Goal: Task Accomplishment & Management: Use online tool/utility

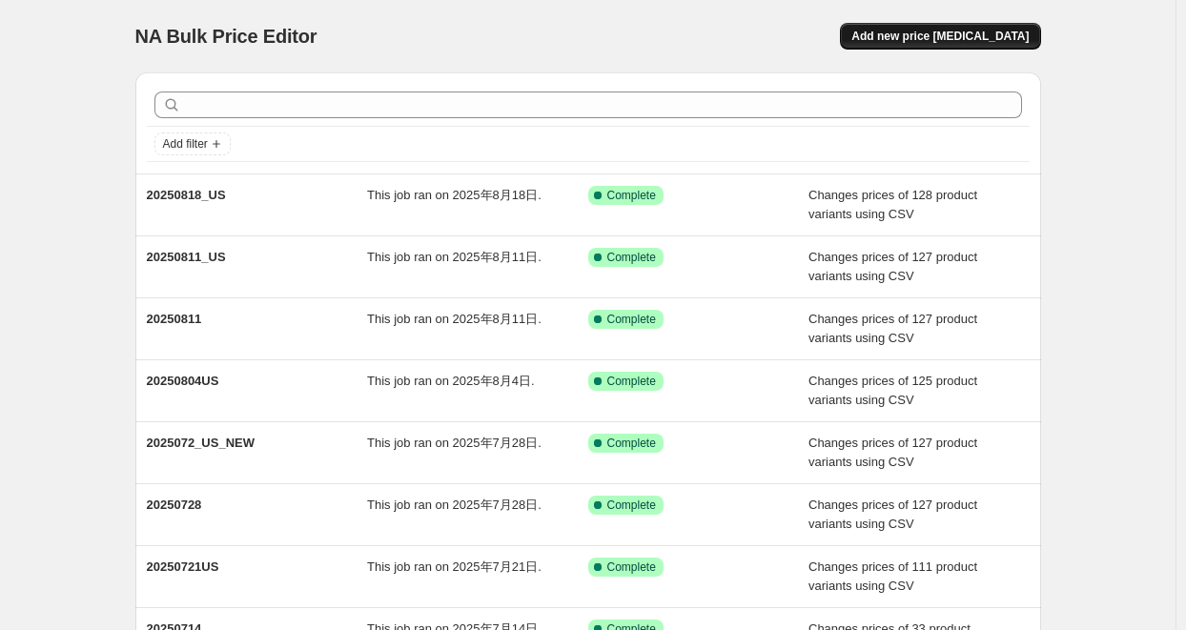
click at [943, 37] on span "Add new price [MEDICAL_DATA]" at bounding box center [939, 36] width 177 height 15
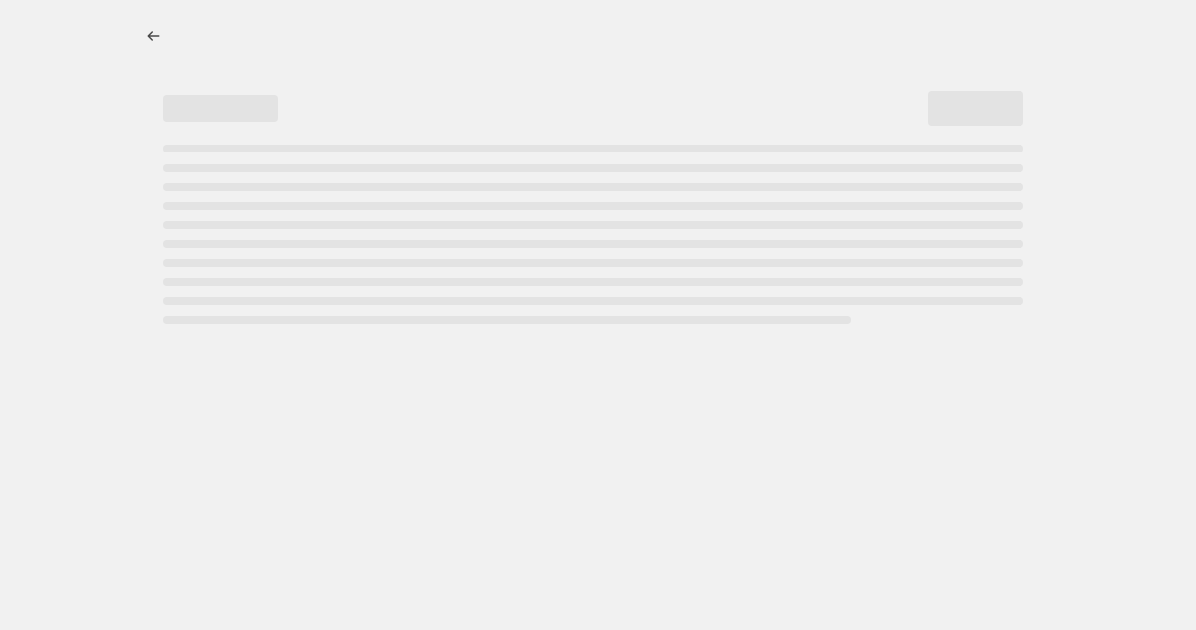
select select "percentage"
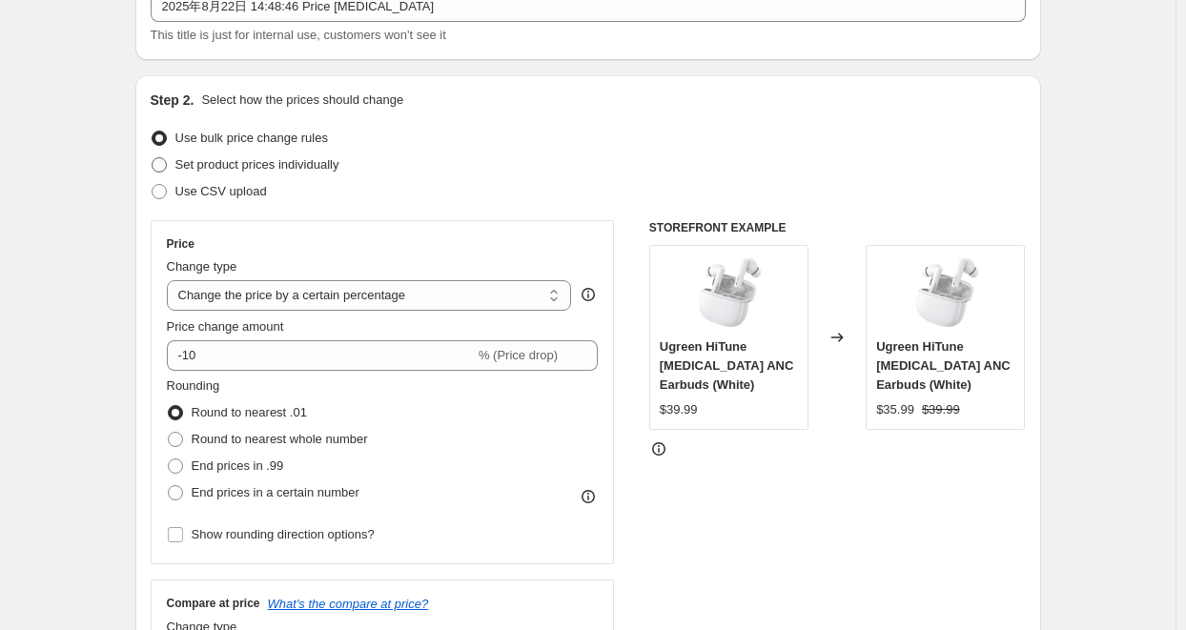
scroll to position [191, 0]
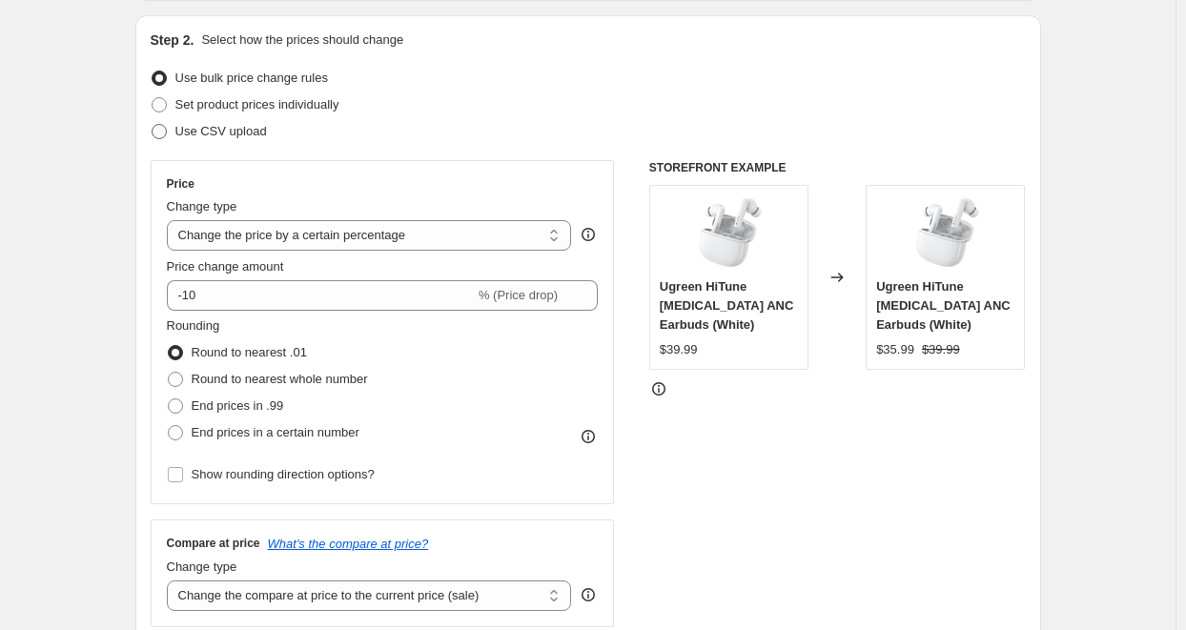
click at [227, 133] on span "Use CSV upload" at bounding box center [221, 131] width 92 height 14
click at [153, 125] on input "Use CSV upload" at bounding box center [152, 124] width 1 height 1
radio input "true"
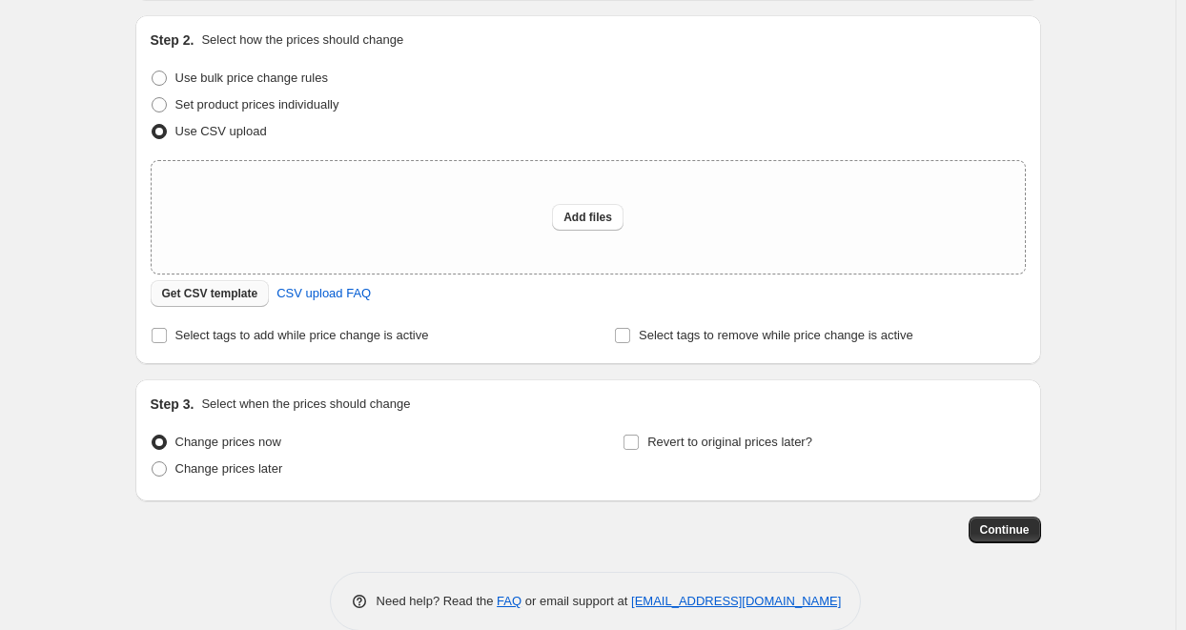
click at [233, 289] on span "Get CSV template" at bounding box center [210, 293] width 96 height 15
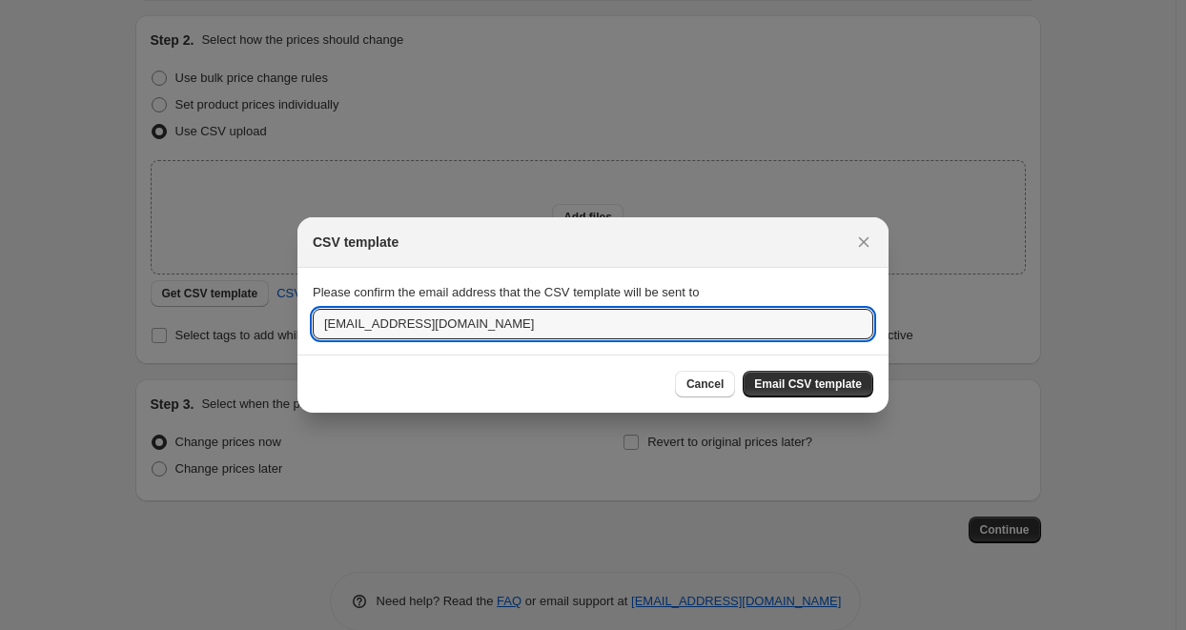
drag, startPoint x: 362, startPoint y: 327, endPoint x: 287, endPoint y: 329, distance: 75.3
type input "[EMAIL_ADDRESS][DOMAIN_NAME]"
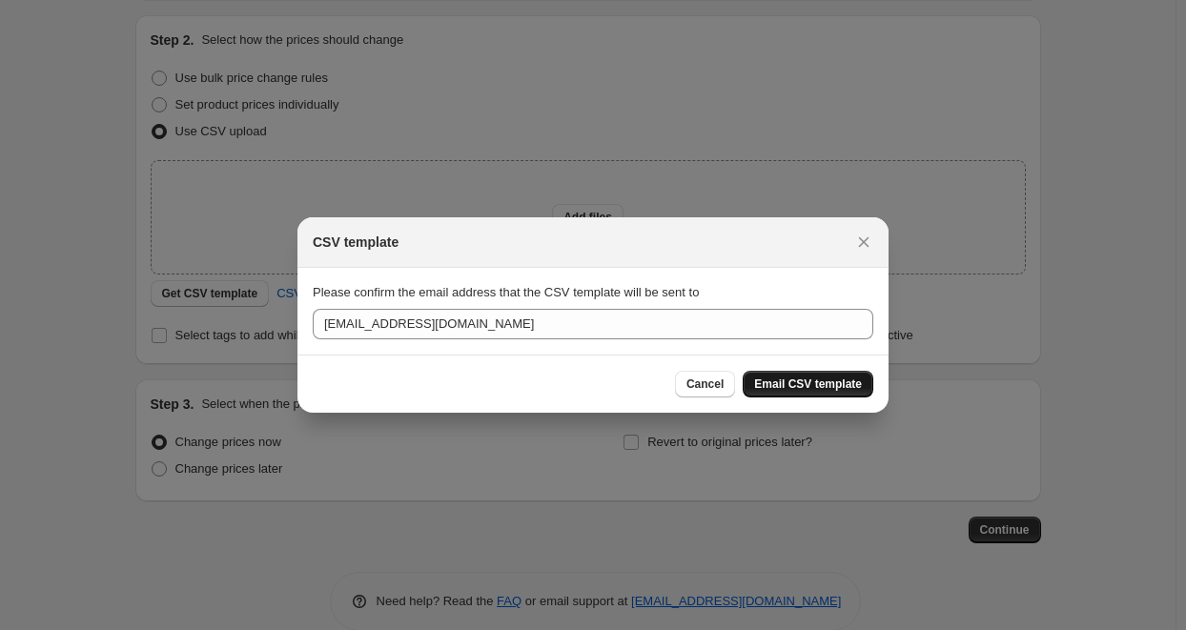
click at [822, 380] on span "Email CSV template" at bounding box center [808, 384] width 108 height 15
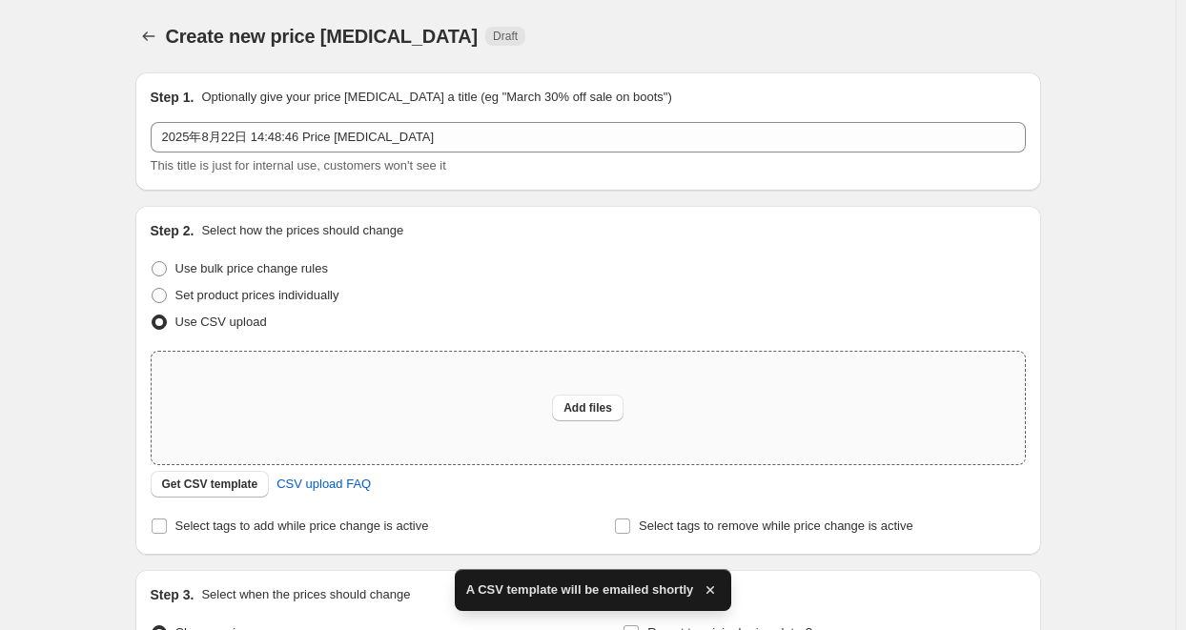
scroll to position [191, 0]
